Goal: Complete application form

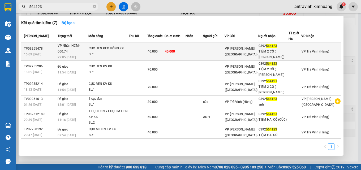
type input "564123"
click at [186, 50] on td "40.000" at bounding box center [175, 52] width 21 height 18
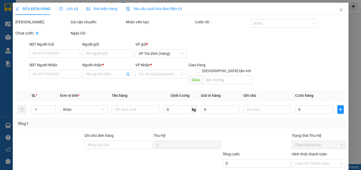
type input "0392564123"
type input "TIỆM 2 CÔ ( [PERSON_NAME])"
type input "40.000"
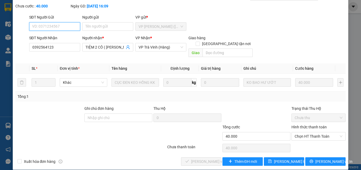
scroll to position [27, 0]
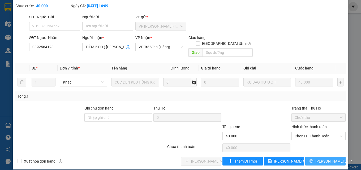
click at [328, 159] on span "[PERSON_NAME] và In" at bounding box center [334, 162] width 37 height 6
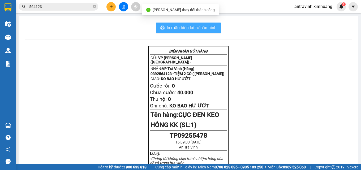
click at [205, 26] on span "In mẫu biên lai tự cấu hình" at bounding box center [192, 27] width 50 height 7
